Goal: Information Seeking & Learning: Check status

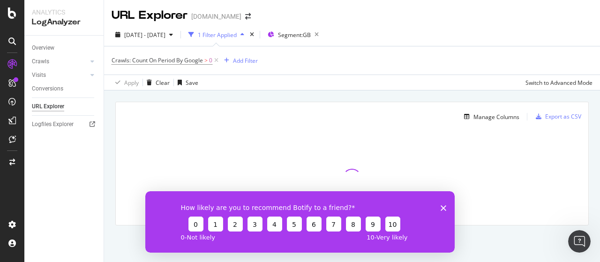
click at [444, 210] on icon "Close survey" at bounding box center [444, 208] width 6 height 6
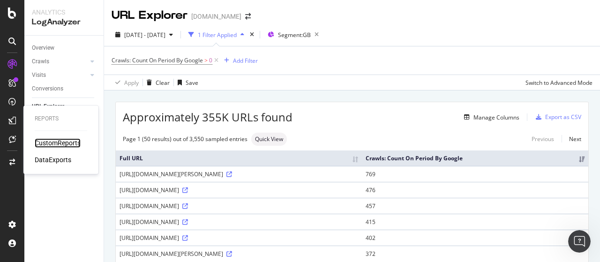
click at [42, 145] on div "CustomReports" at bounding box center [58, 142] width 46 height 9
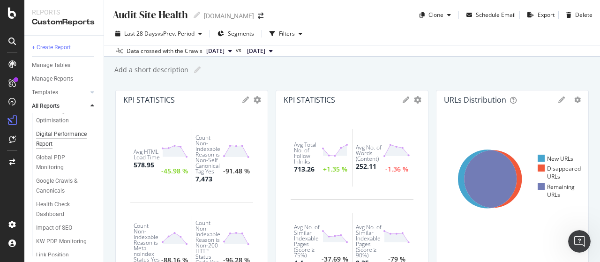
scroll to position [141, 0]
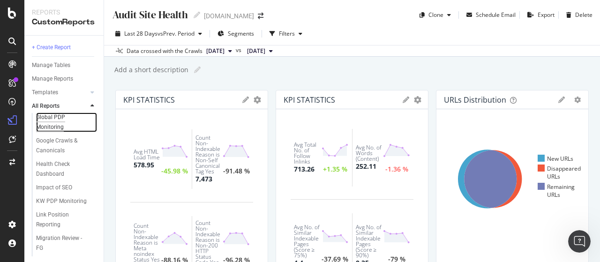
click at [56, 132] on div "Global PDP Monitoring" at bounding box center [62, 122] width 52 height 20
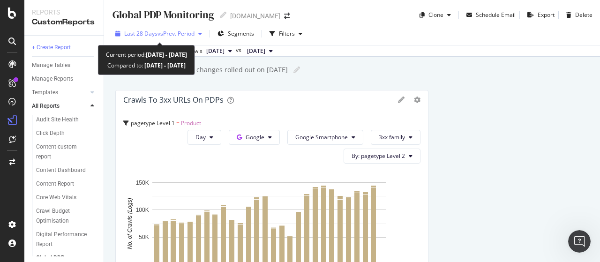
click at [181, 34] on span "vs Prev. Period" at bounding box center [175, 34] width 37 height 8
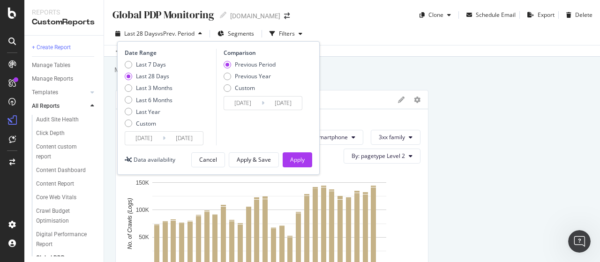
click at [181, 34] on span "vs Prev. Period" at bounding box center [175, 34] width 37 height 8
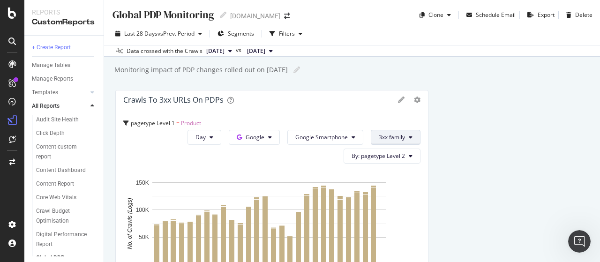
click at [392, 135] on span "3xx family" at bounding box center [392, 137] width 26 height 8
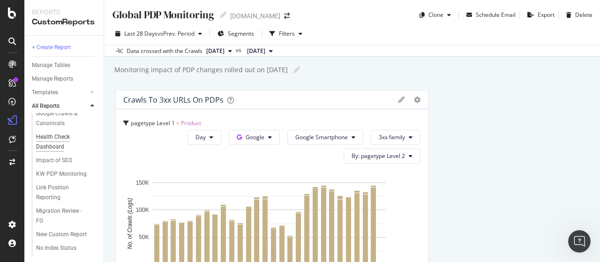
scroll to position [187, 0]
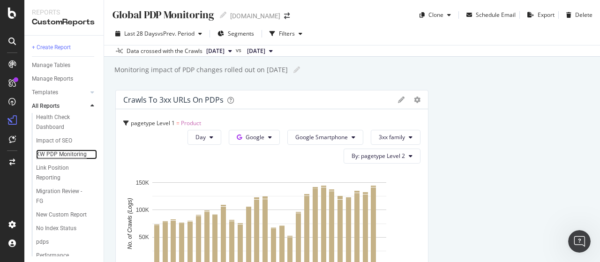
click at [47, 159] on div "KW PDP Monitoring" at bounding box center [61, 154] width 51 height 10
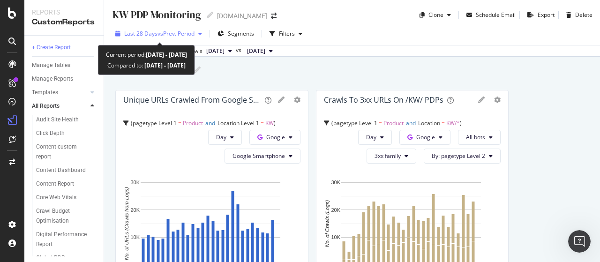
click at [140, 33] on span "Last 28 Days" at bounding box center [140, 34] width 33 height 8
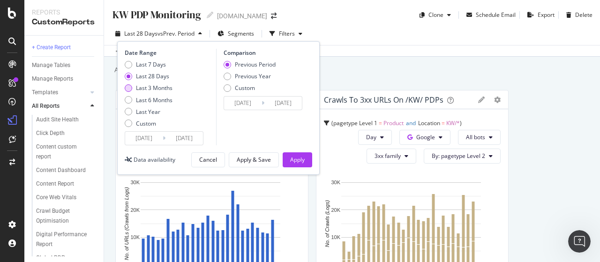
click at [154, 85] on div "Last 3 Months" at bounding box center [154, 88] width 37 height 8
type input "[DATE]"
click at [301, 156] on div "Apply" at bounding box center [297, 160] width 15 height 8
